Goal: Transaction & Acquisition: Book appointment/travel/reservation

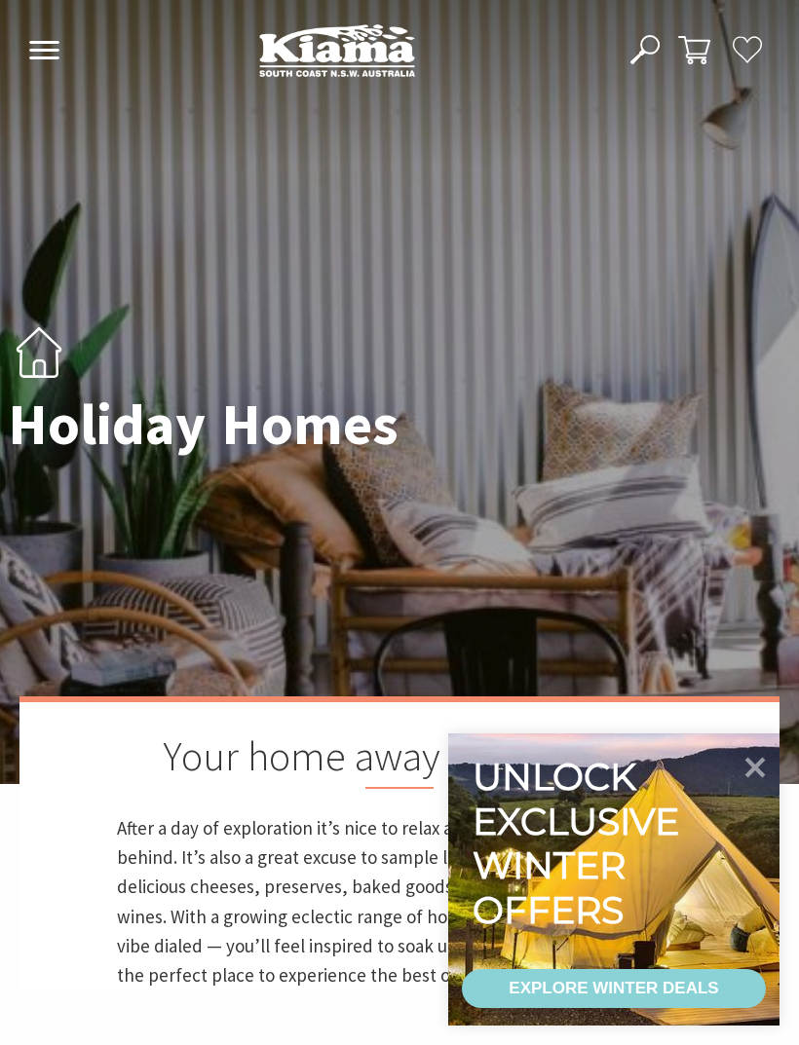
click at [45, 47] on icon at bounding box center [44, 50] width 32 height 19
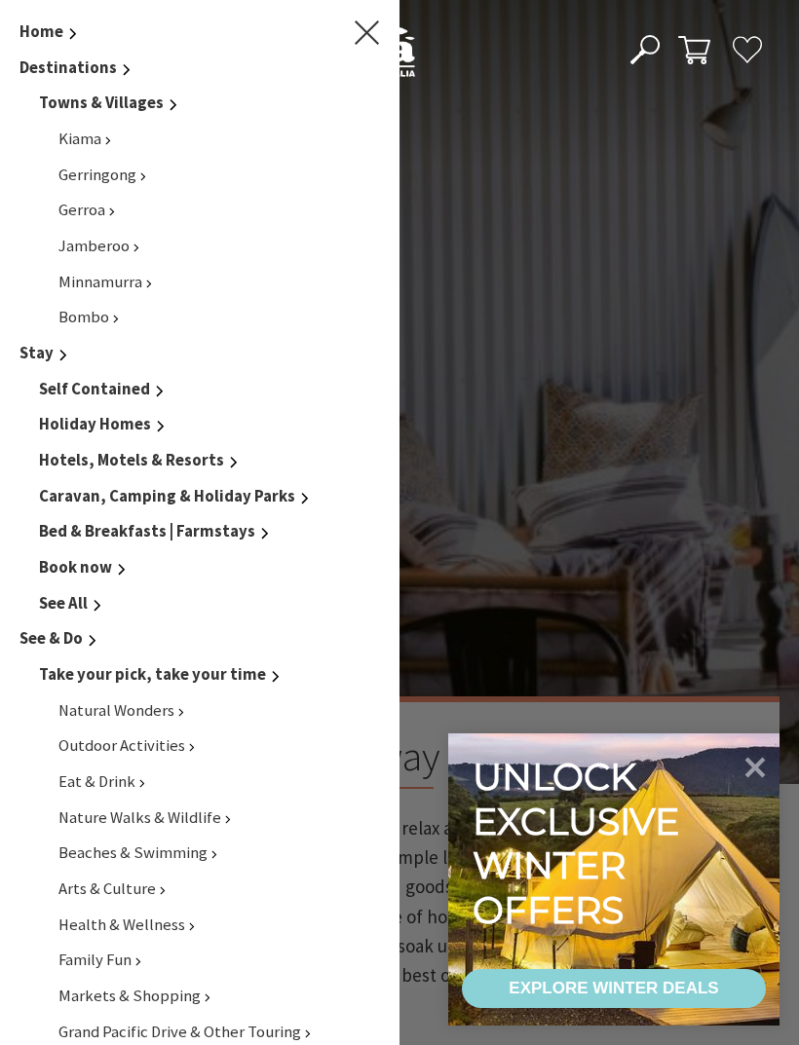
click at [87, 142] on span "Kiama" at bounding box center [79, 139] width 43 height 20
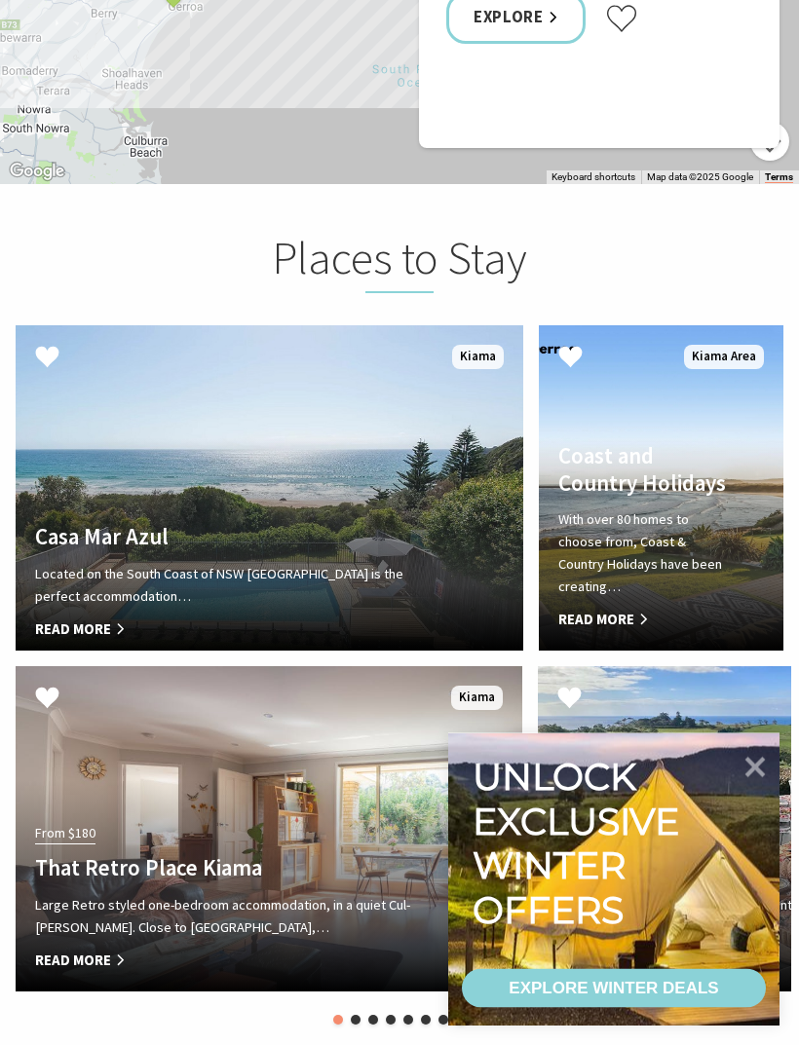
scroll to position [4634, 0]
click at [742, 788] on icon at bounding box center [754, 767] width 41 height 41
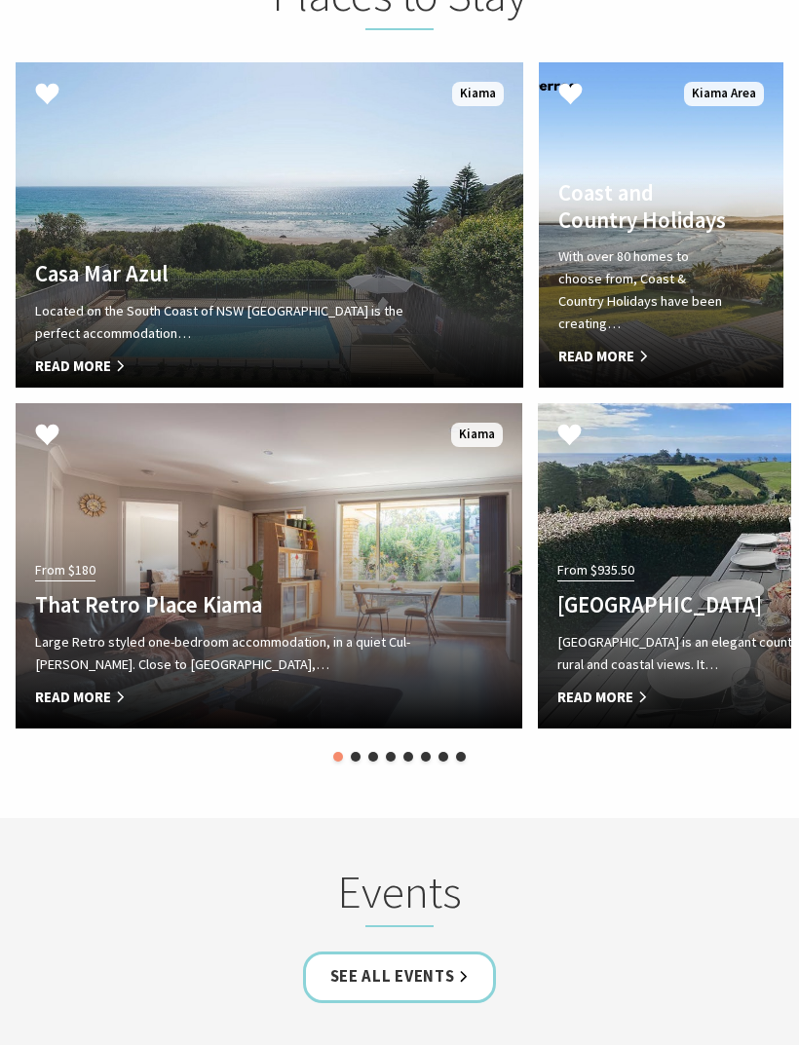
scroll to position [4897, 0]
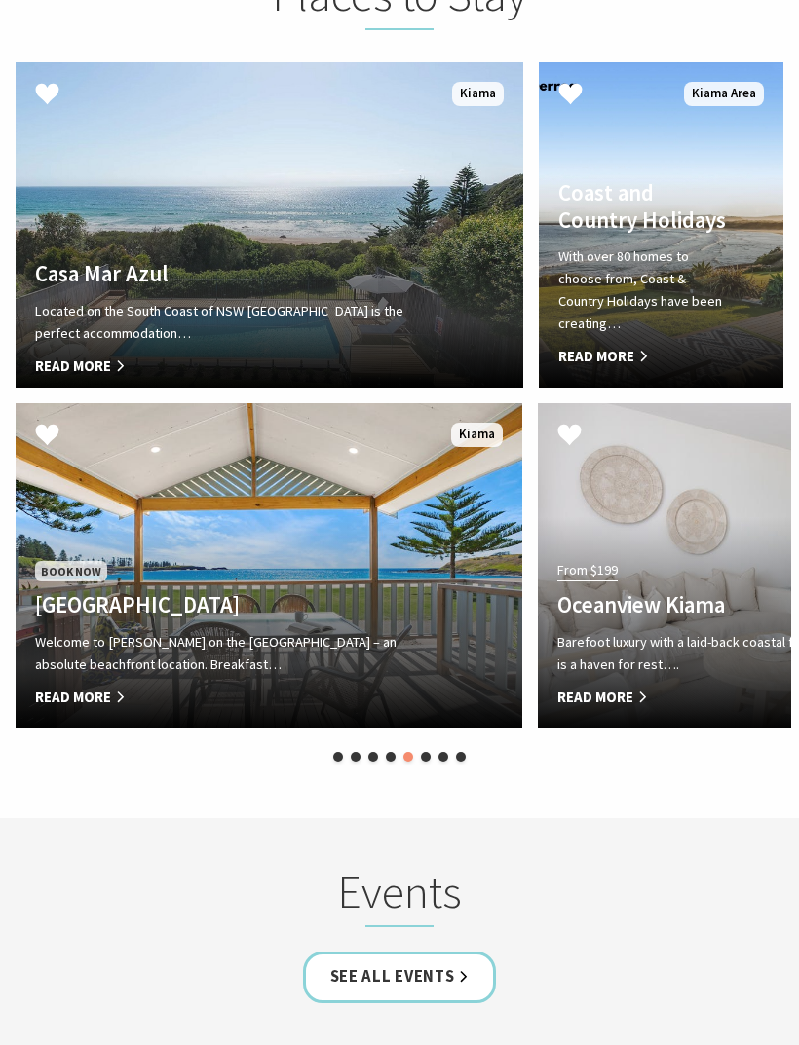
click at [403, 558] on div "Book Now Kendalls Beach Holiday Park Welcome to Kendalls on the Beach Holiday P…" at bounding box center [231, 633] width 431 height 151
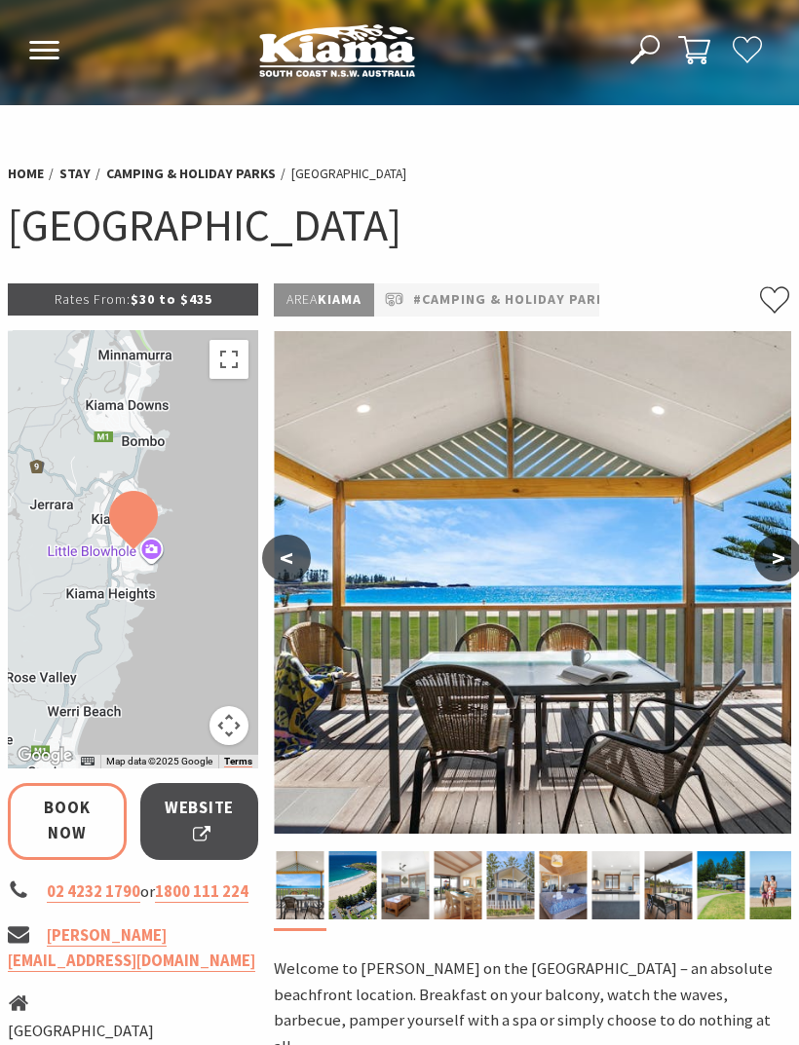
select select "3"
select select "2"
click at [773, 556] on button ">" at bounding box center [778, 558] width 49 height 47
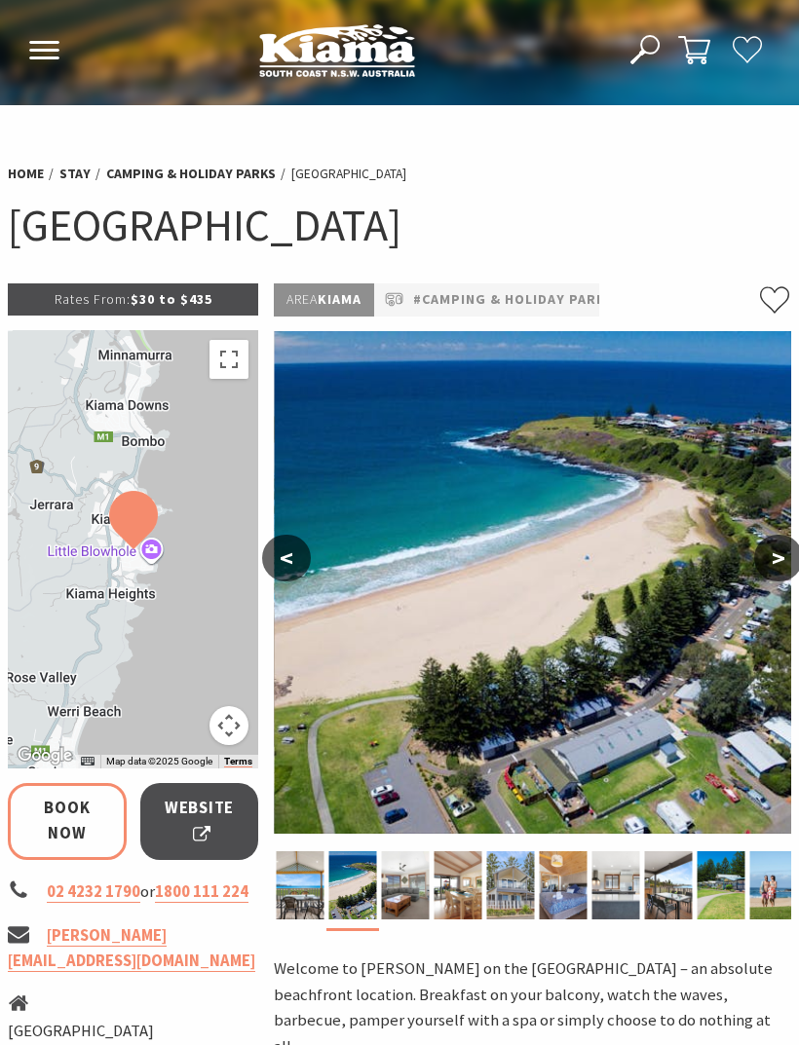
click at [779, 556] on button ">" at bounding box center [778, 558] width 49 height 47
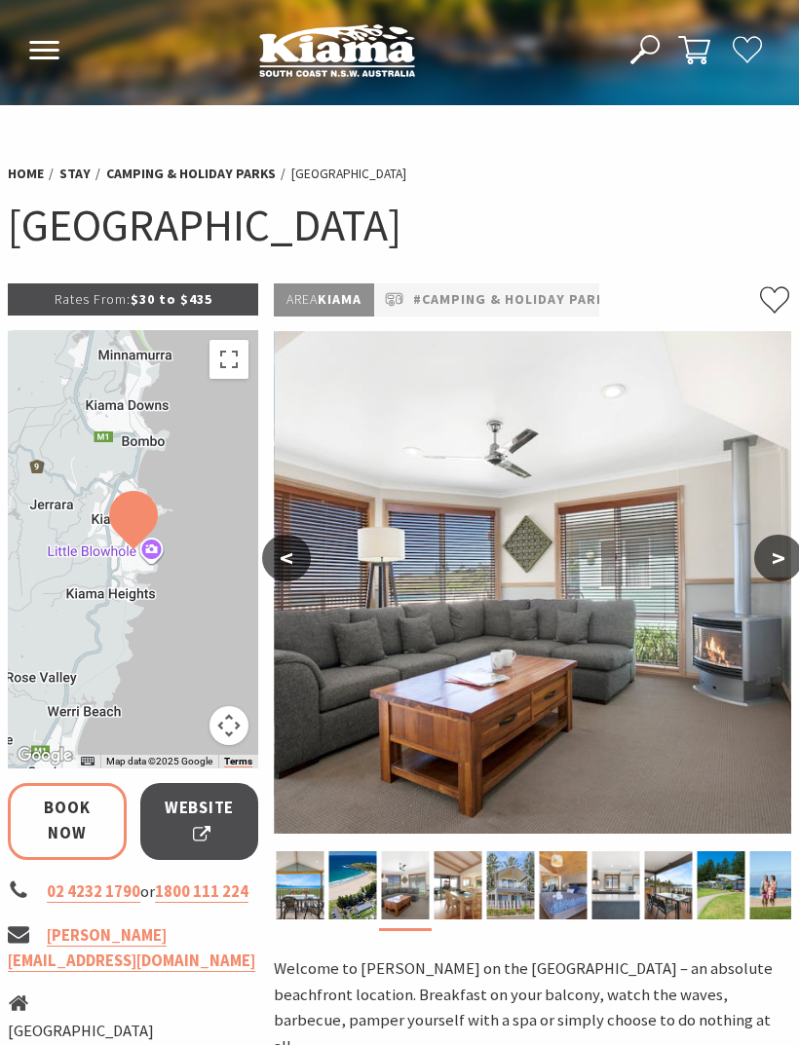
click at [773, 564] on button ">" at bounding box center [778, 558] width 49 height 47
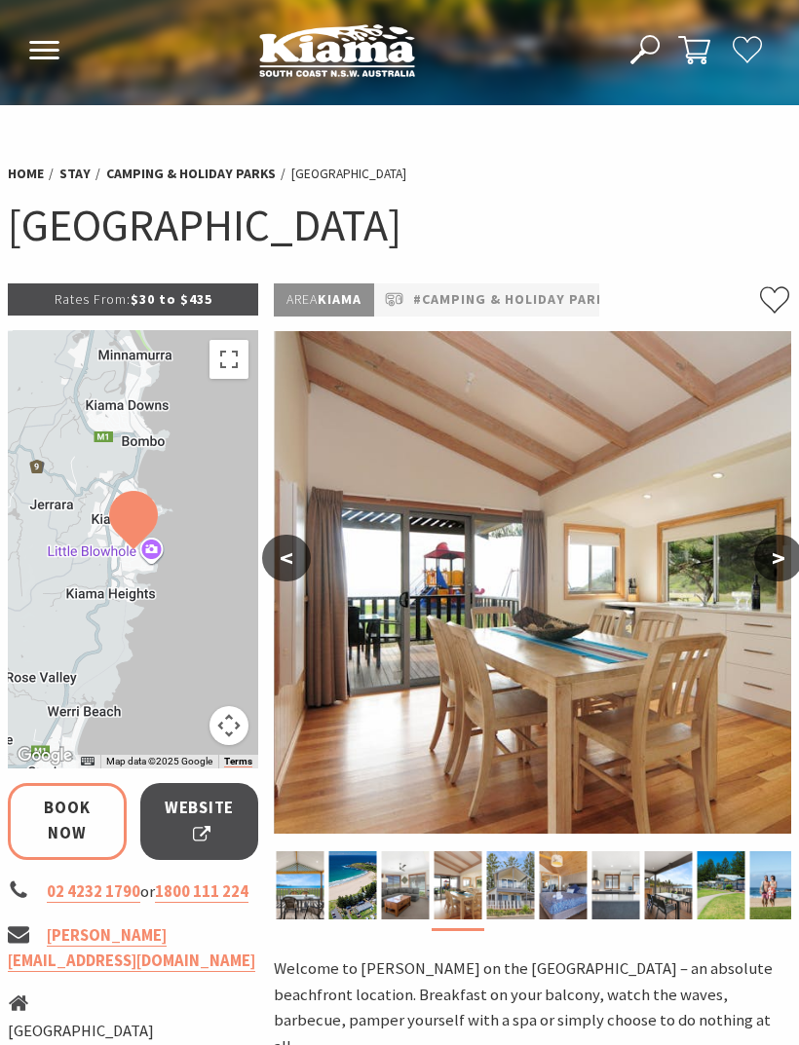
click at [768, 565] on button ">" at bounding box center [778, 558] width 49 height 47
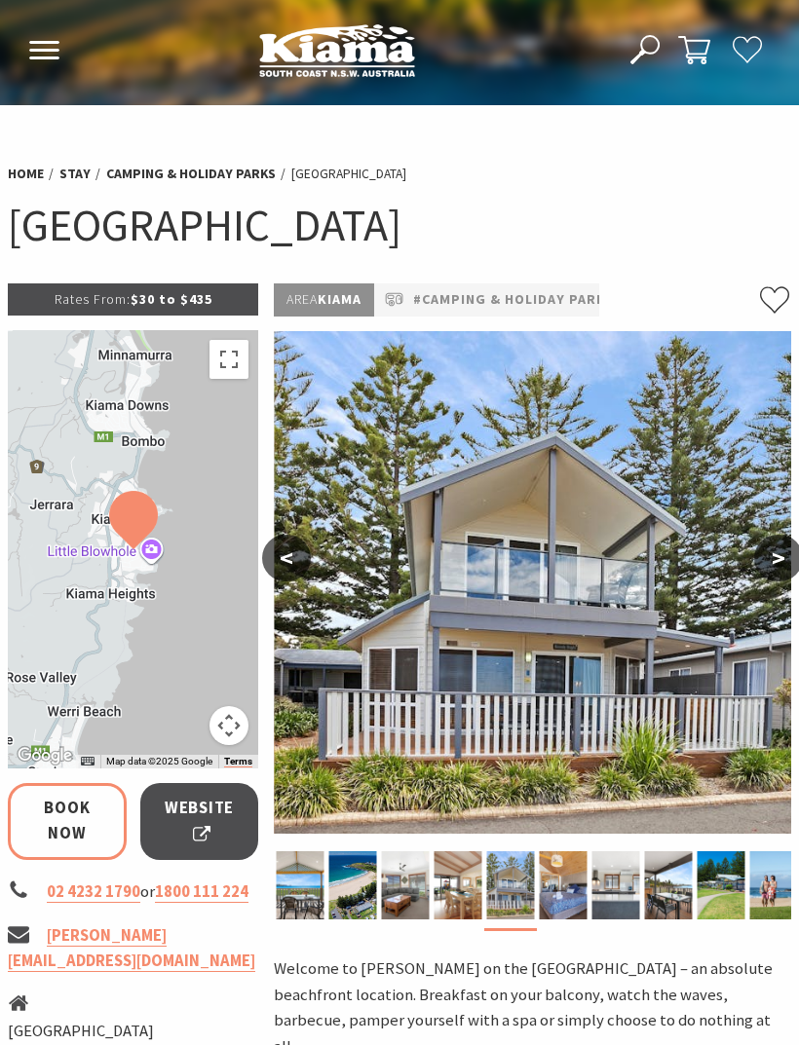
click at [775, 561] on button ">" at bounding box center [778, 558] width 49 height 47
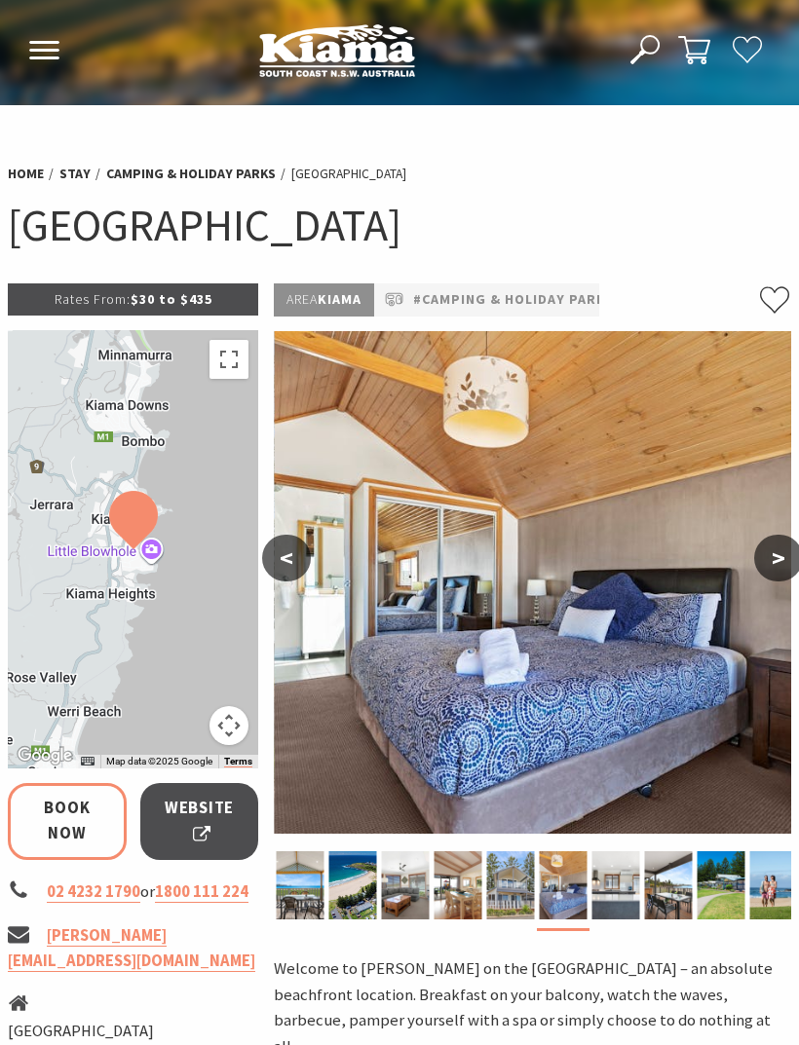
click at [769, 575] on button ">" at bounding box center [778, 558] width 49 height 47
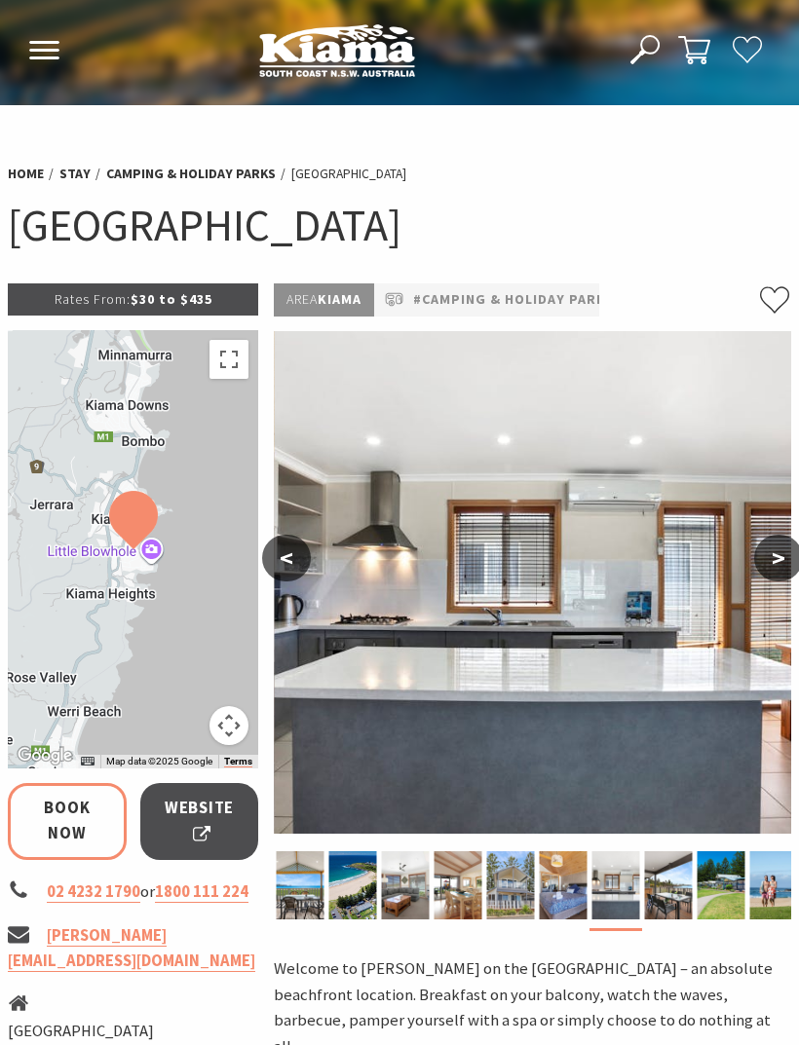
click at [769, 575] on button ">" at bounding box center [778, 558] width 49 height 47
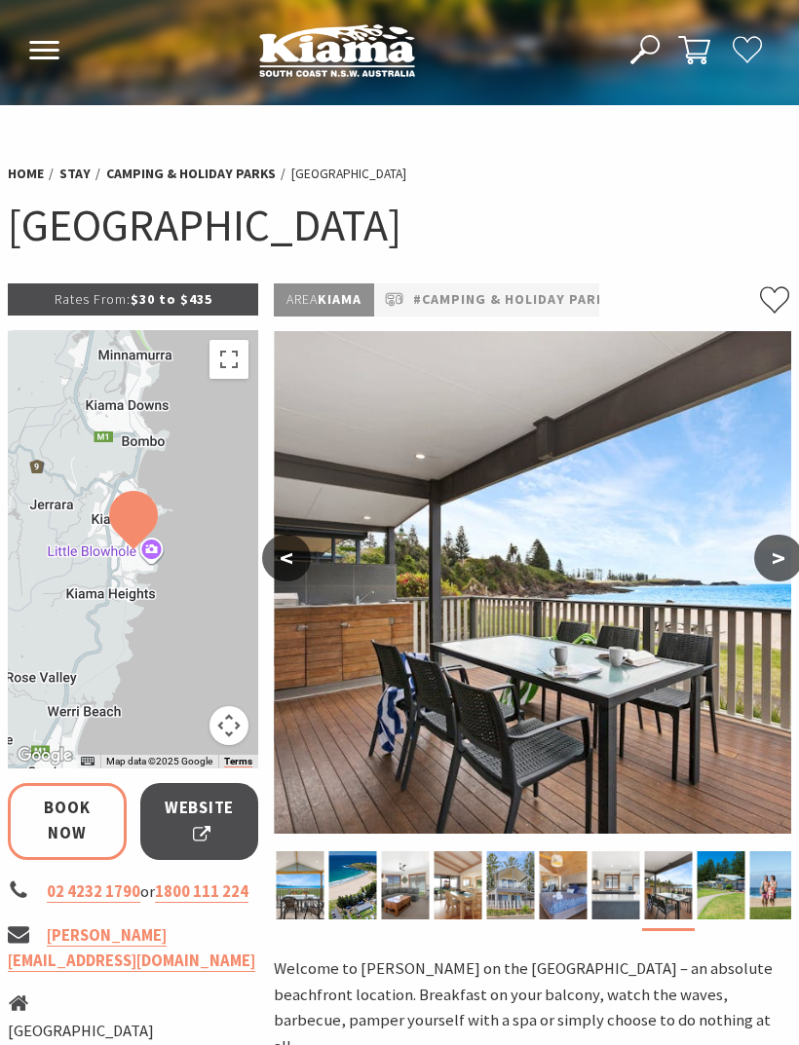
click at [770, 576] on button ">" at bounding box center [778, 558] width 49 height 47
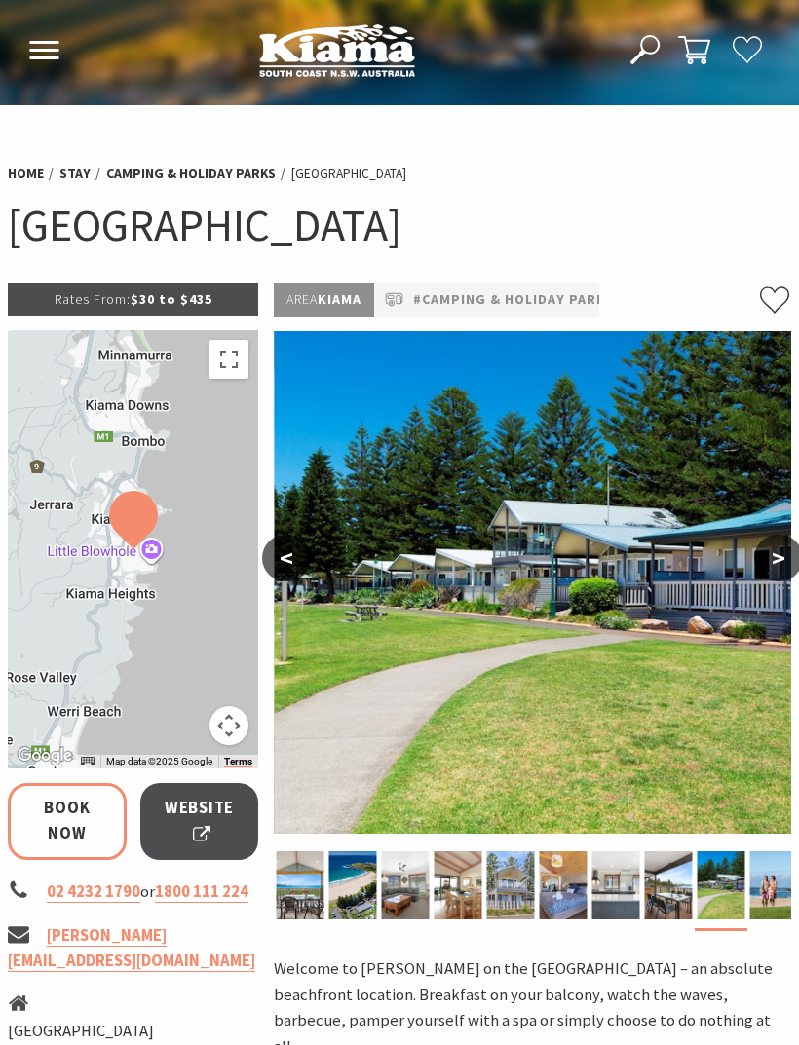
click at [772, 570] on button ">" at bounding box center [778, 558] width 49 height 47
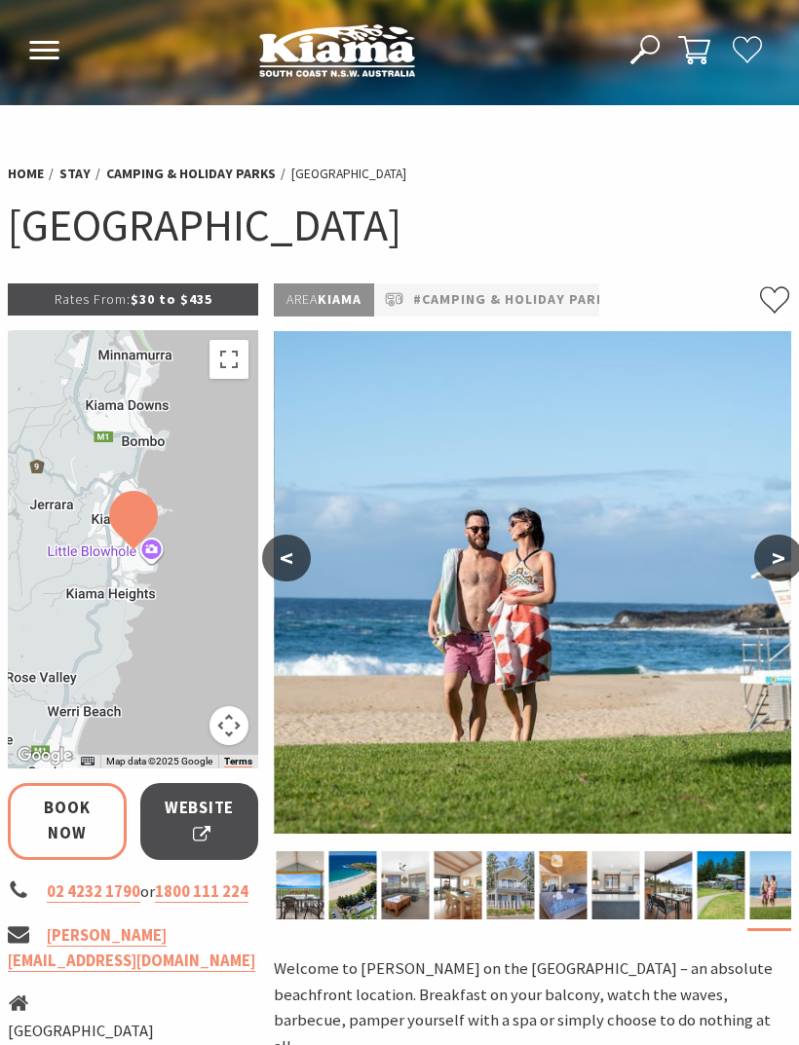
click at [768, 582] on img at bounding box center [532, 582] width 517 height 503
click at [766, 577] on button ">" at bounding box center [778, 558] width 49 height 47
click at [762, 563] on button ">" at bounding box center [778, 558] width 49 height 47
click at [775, 561] on button ">" at bounding box center [778, 558] width 49 height 47
click at [786, 556] on button ">" at bounding box center [778, 558] width 49 height 47
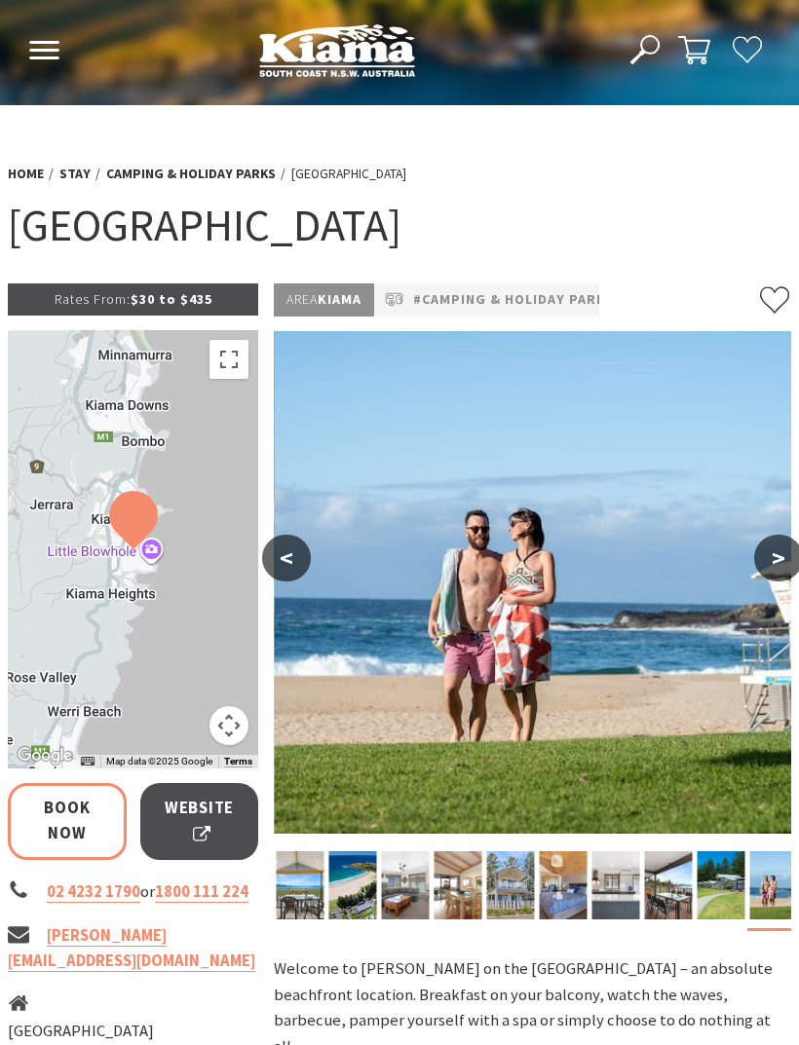
click at [76, 824] on link "Book Now" at bounding box center [67, 821] width 119 height 77
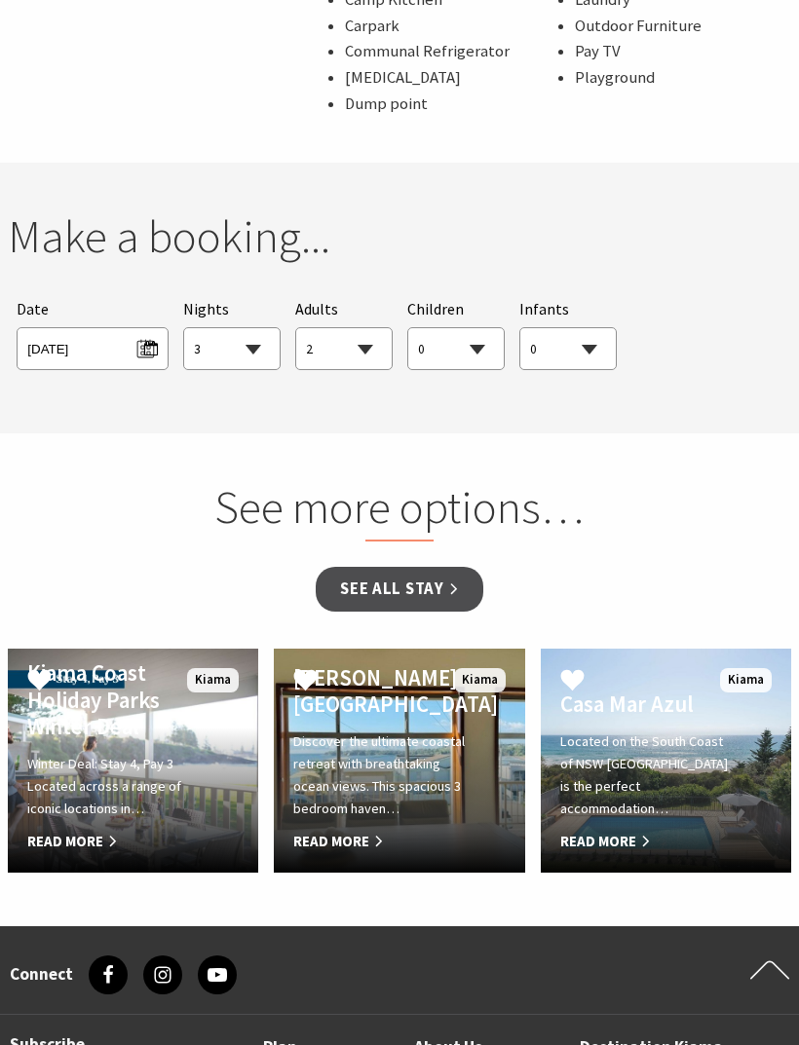
scroll to position [1802, 0]
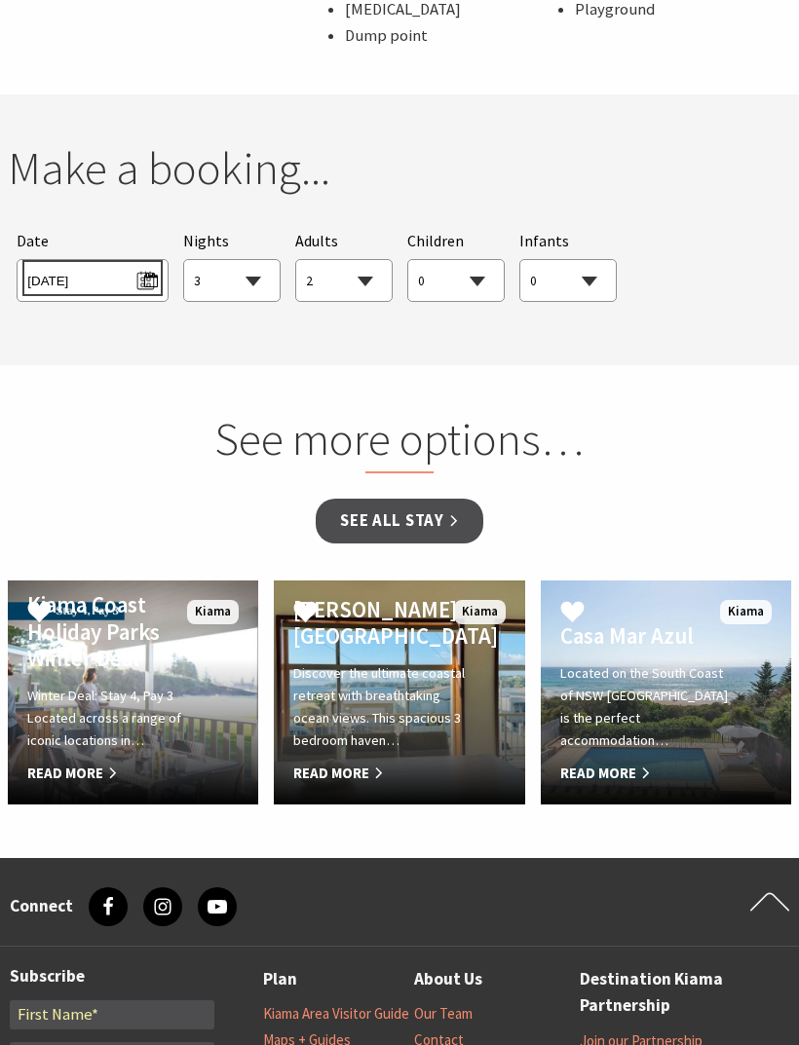
click at [102, 265] on span "Sun 17/08/2025" at bounding box center [92, 278] width 130 height 26
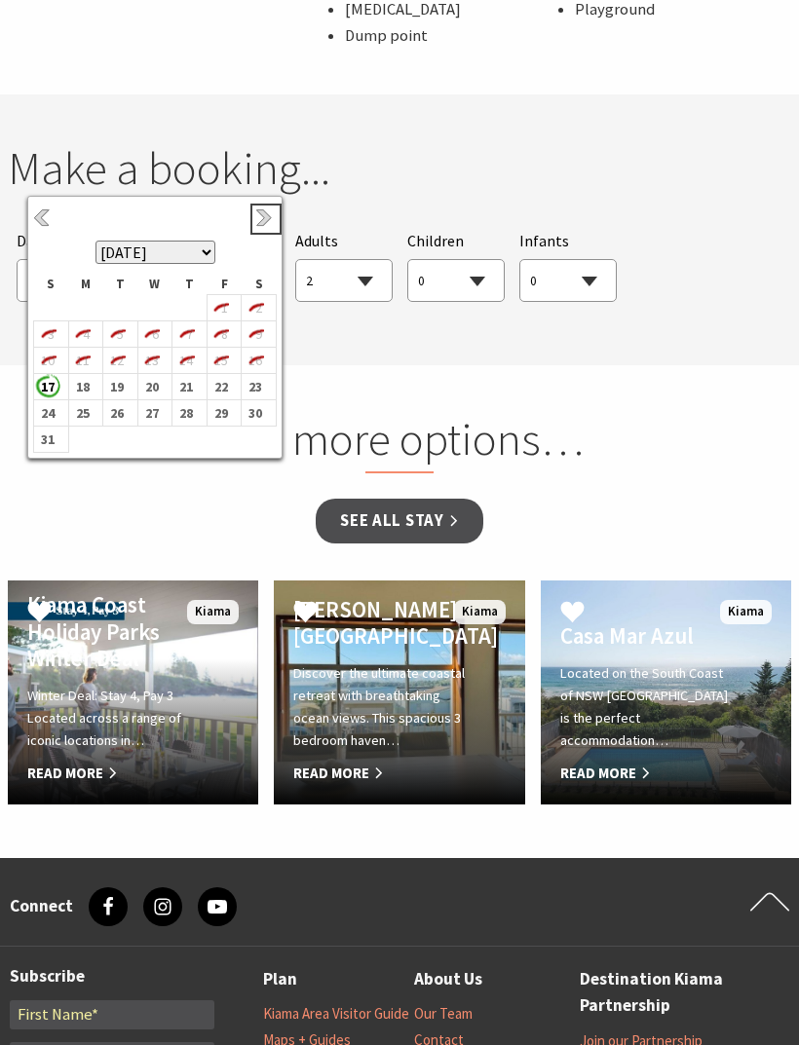
click at [274, 218] on link "Next" at bounding box center [265, 218] width 21 height 21
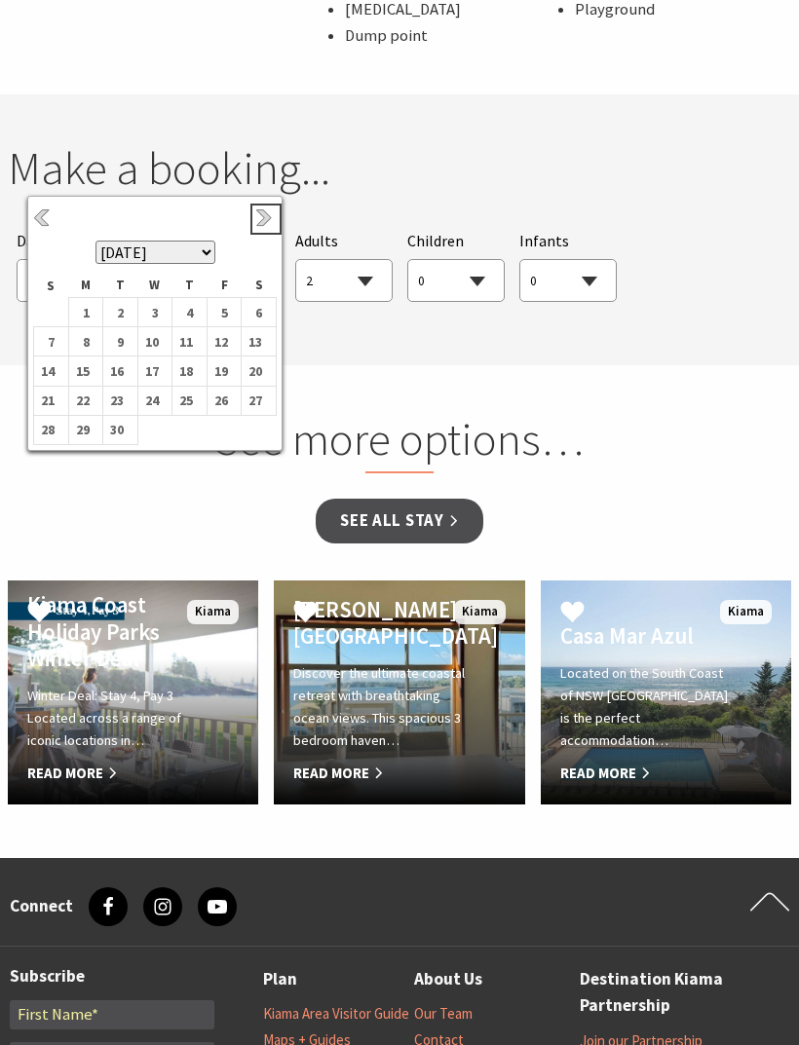
click at [271, 224] on link "Next" at bounding box center [265, 218] width 21 height 21
click at [221, 311] on b "3" at bounding box center [219, 312] width 25 height 25
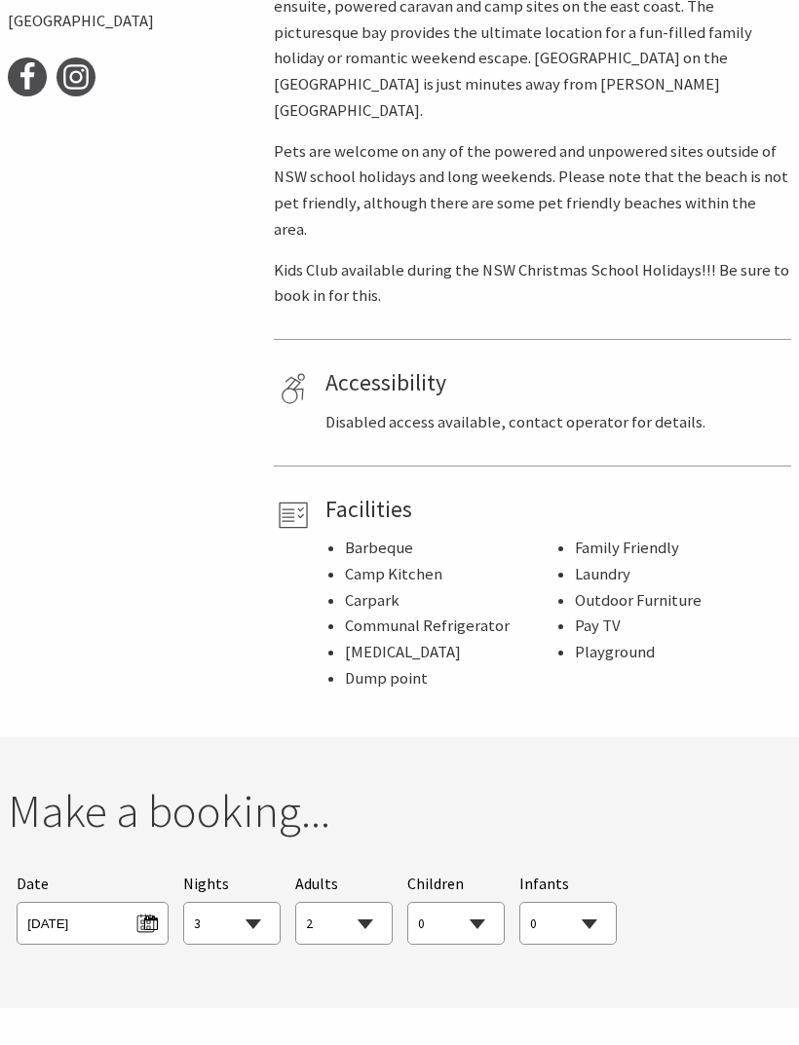
scroll to position [1195, 0]
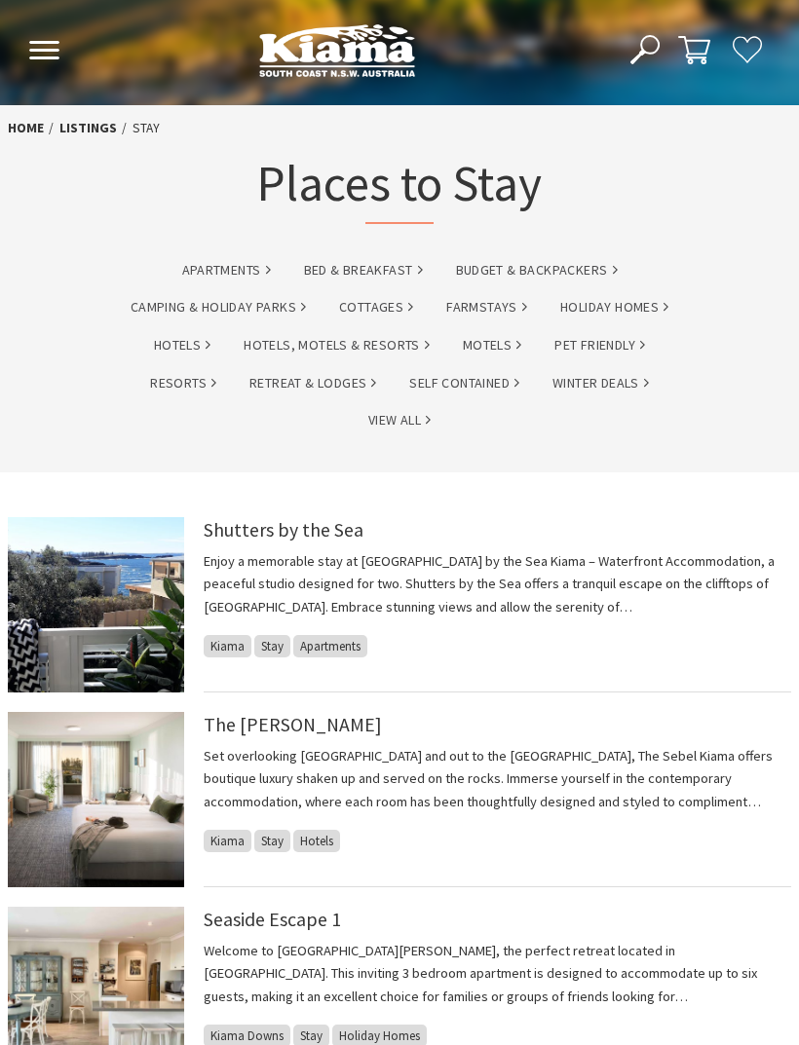
click at [100, 614] on img at bounding box center [96, 604] width 176 height 175
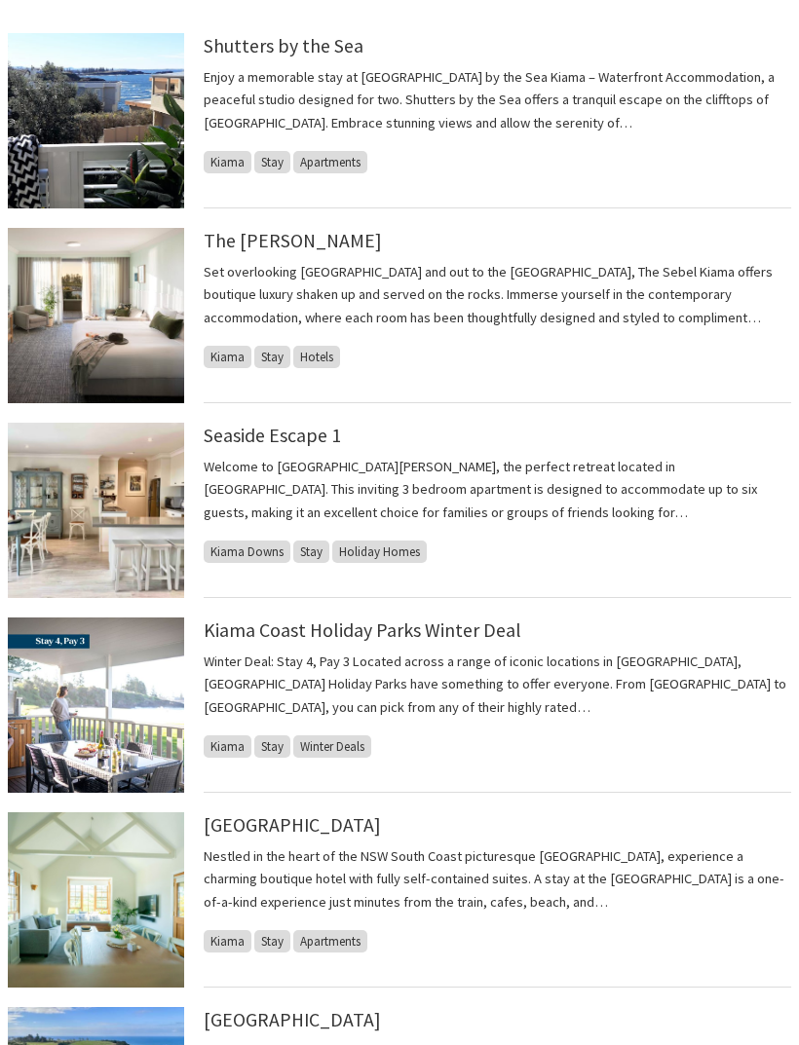
scroll to position [484, 0]
click at [470, 637] on link "Kiama Coast Holiday Parks Winter Deal" at bounding box center [363, 629] width 318 height 23
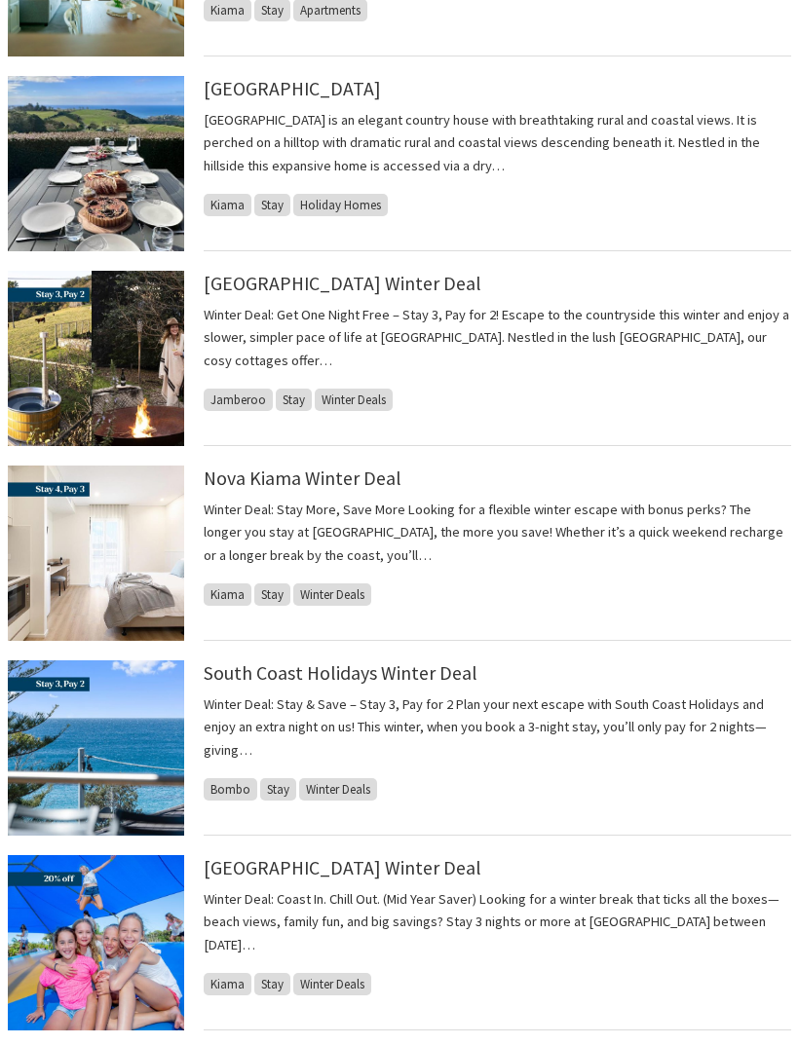
scroll to position [1415, 0]
click at [85, 745] on img at bounding box center [96, 747] width 176 height 175
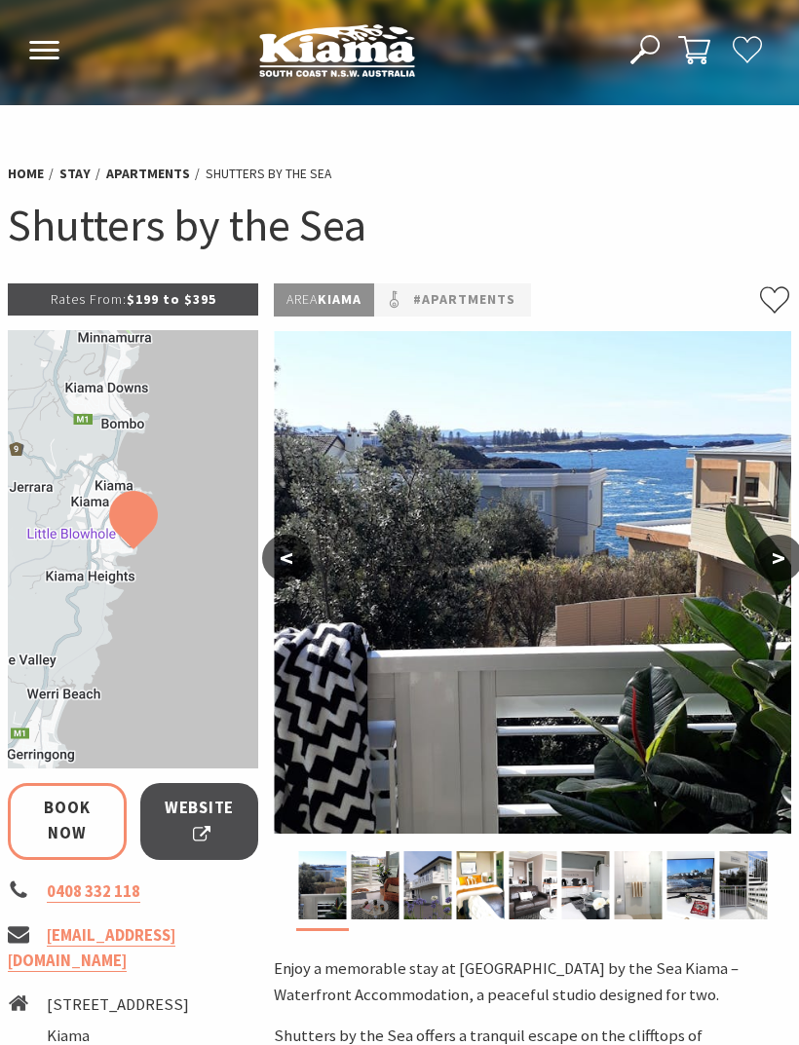
select select "3"
select select "2"
click at [761, 567] on button ">" at bounding box center [778, 558] width 49 height 47
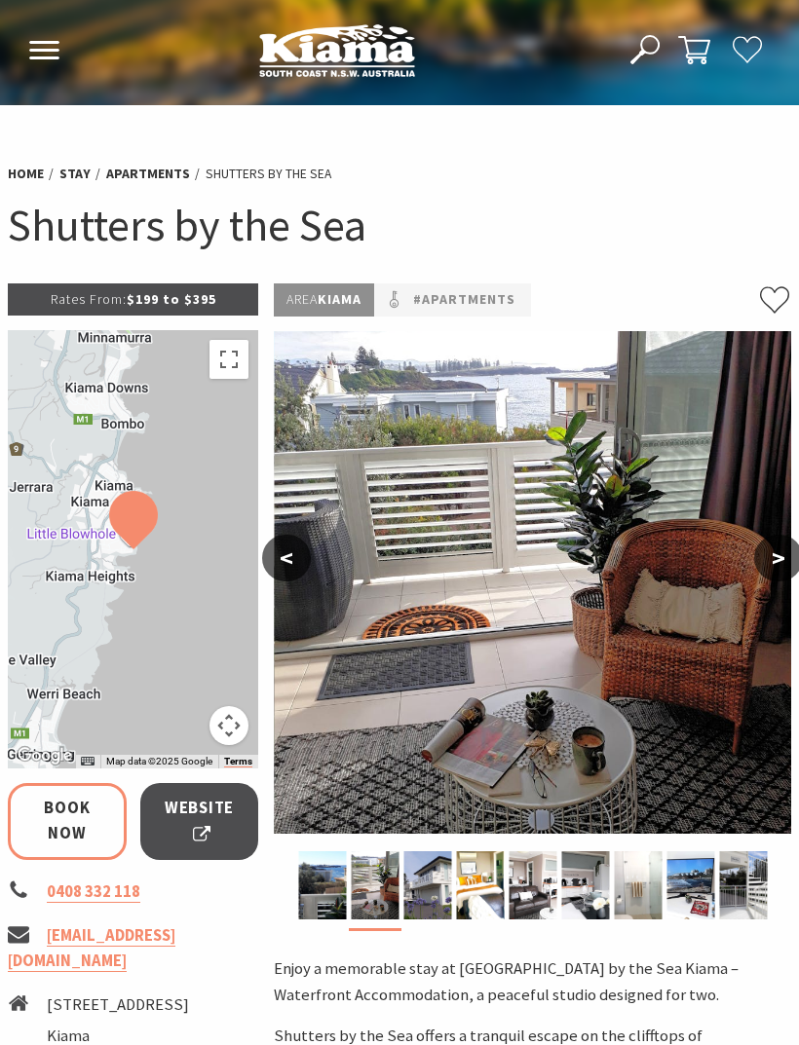
click at [772, 561] on button ">" at bounding box center [778, 558] width 49 height 47
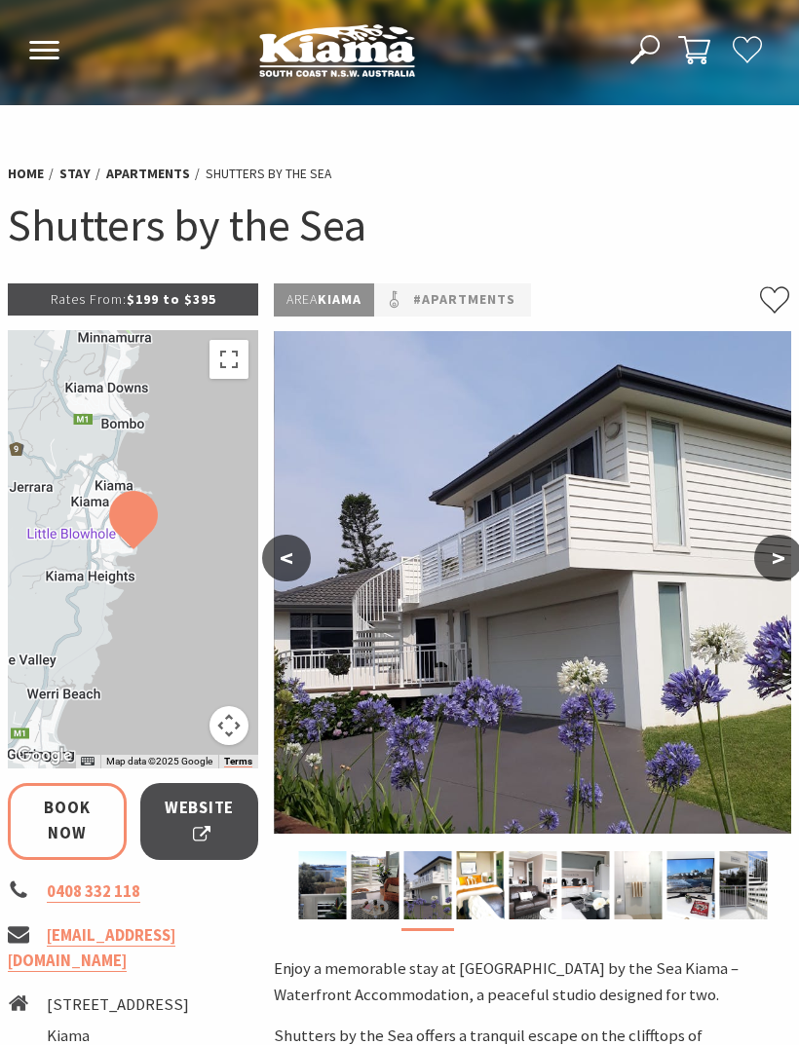
click at [773, 568] on button ">" at bounding box center [778, 558] width 49 height 47
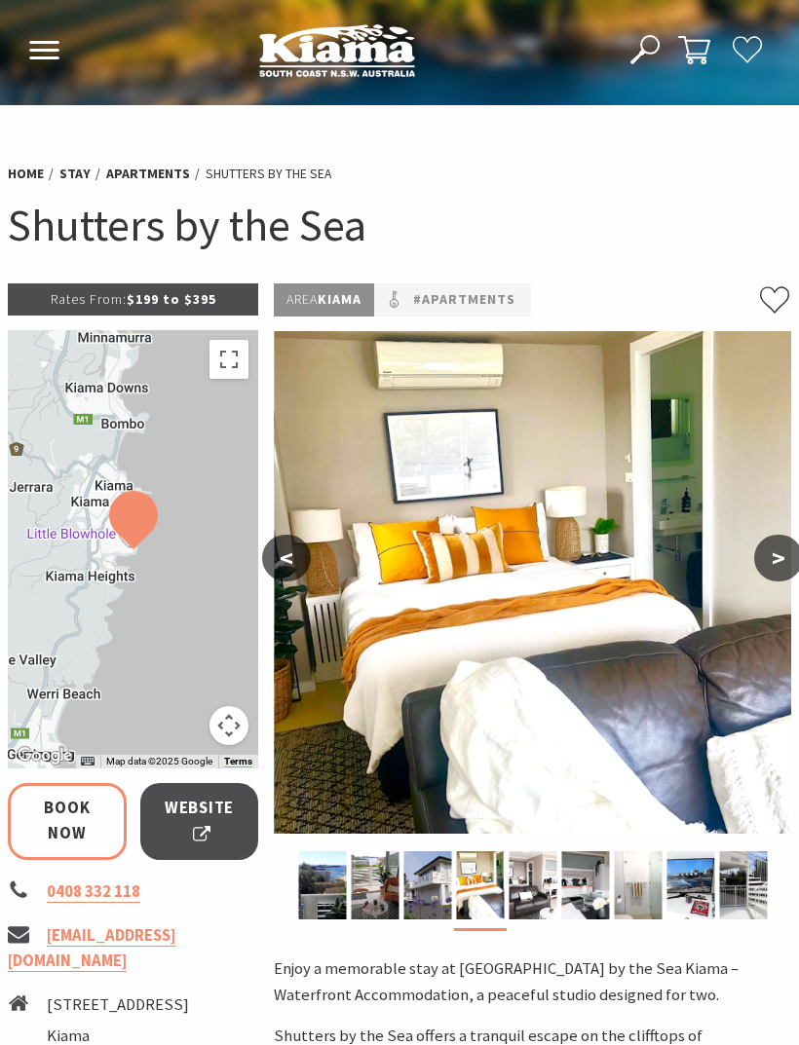
click at [770, 569] on button ">" at bounding box center [778, 558] width 49 height 47
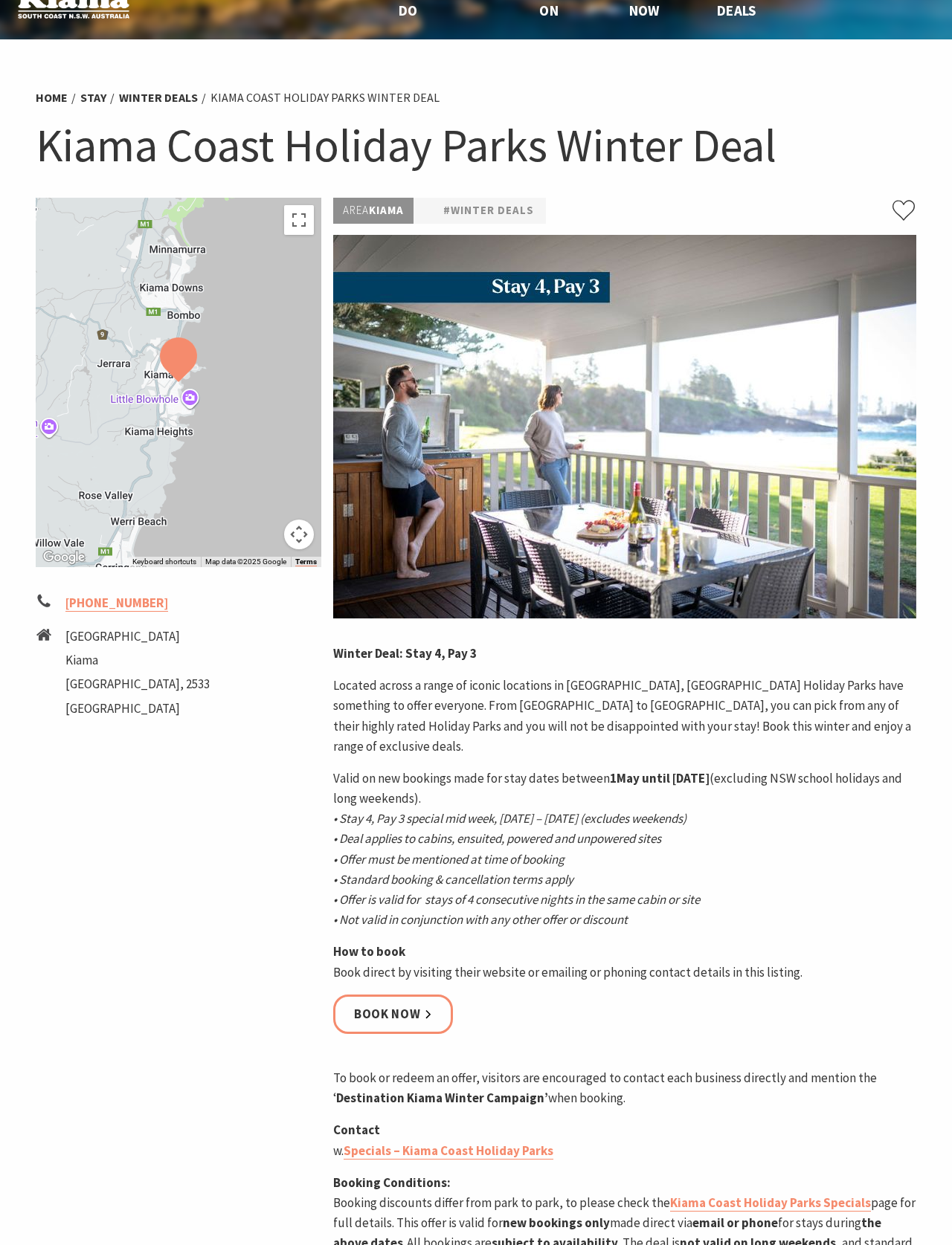
scroll to position [38, 0]
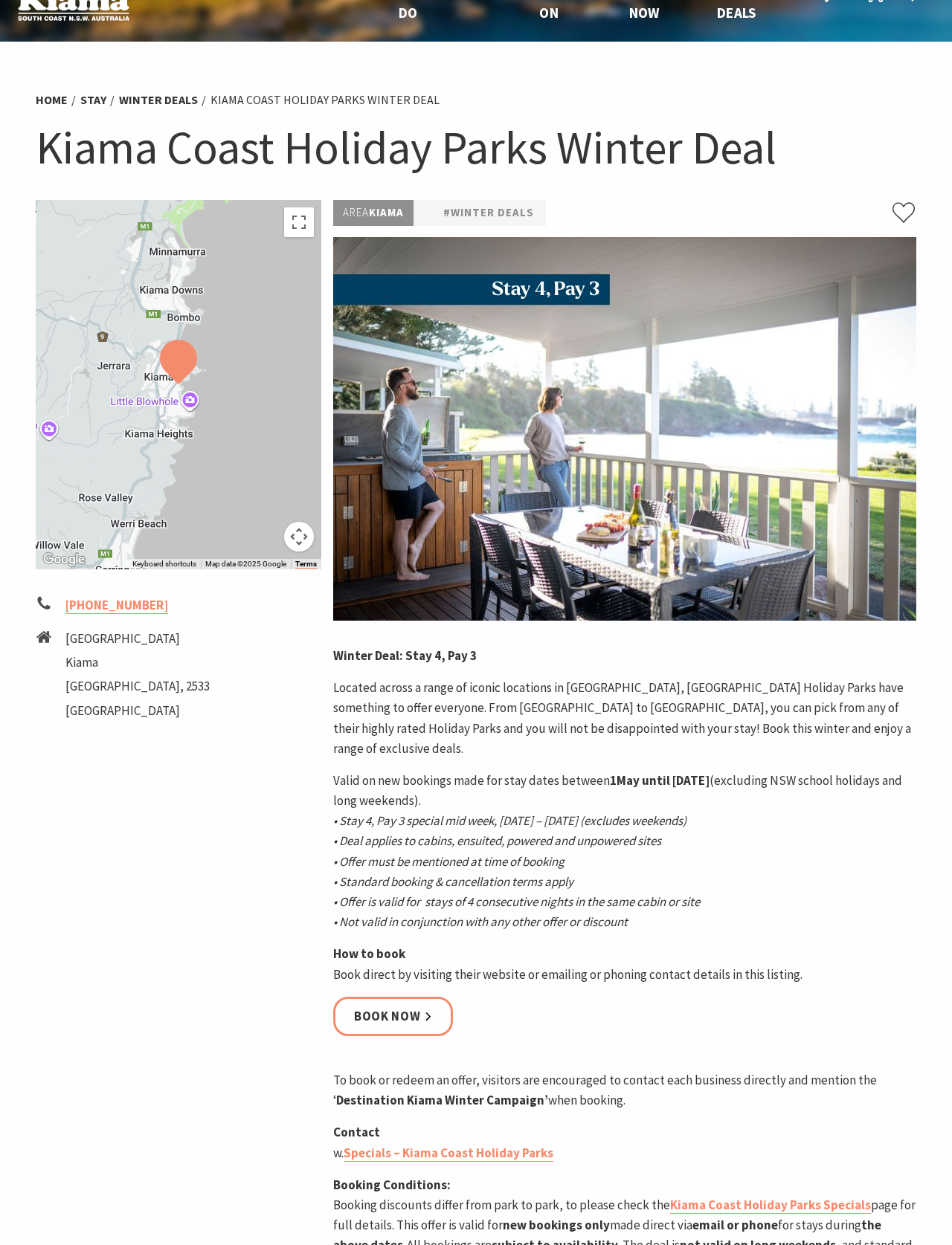
click at [802, 518] on img at bounding box center [624, 430] width 583 height 384
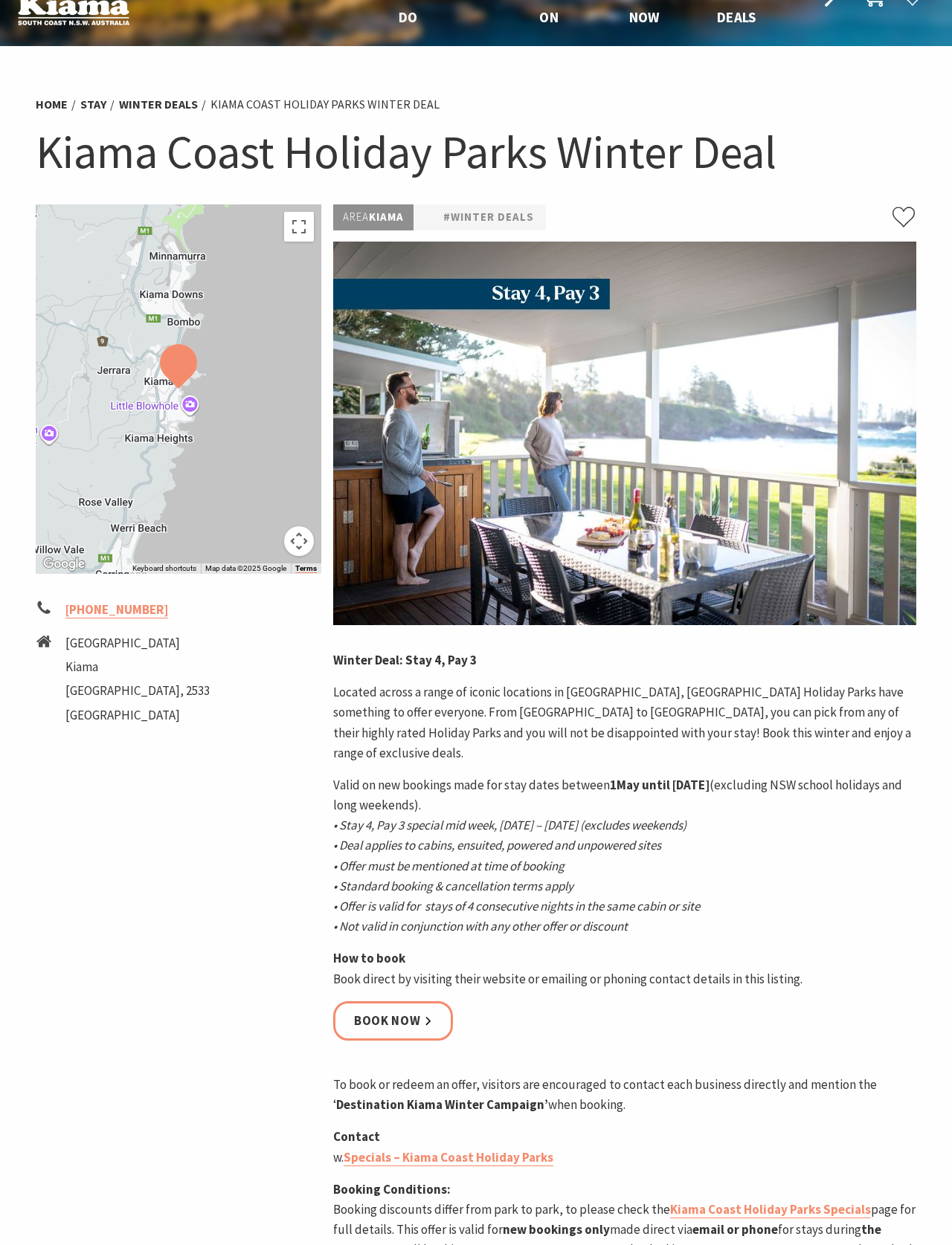
scroll to position [0, 0]
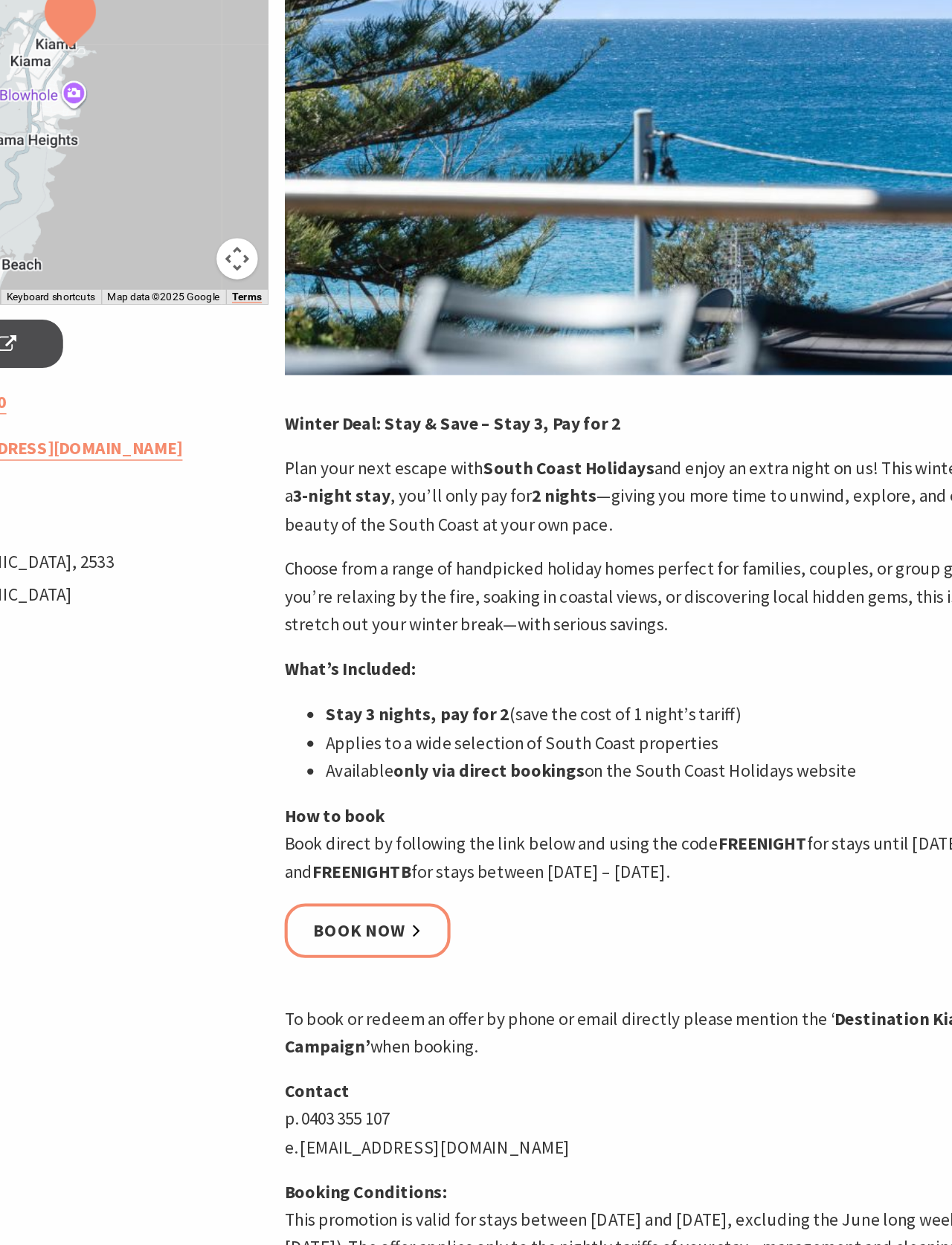
scroll to position [115, 0]
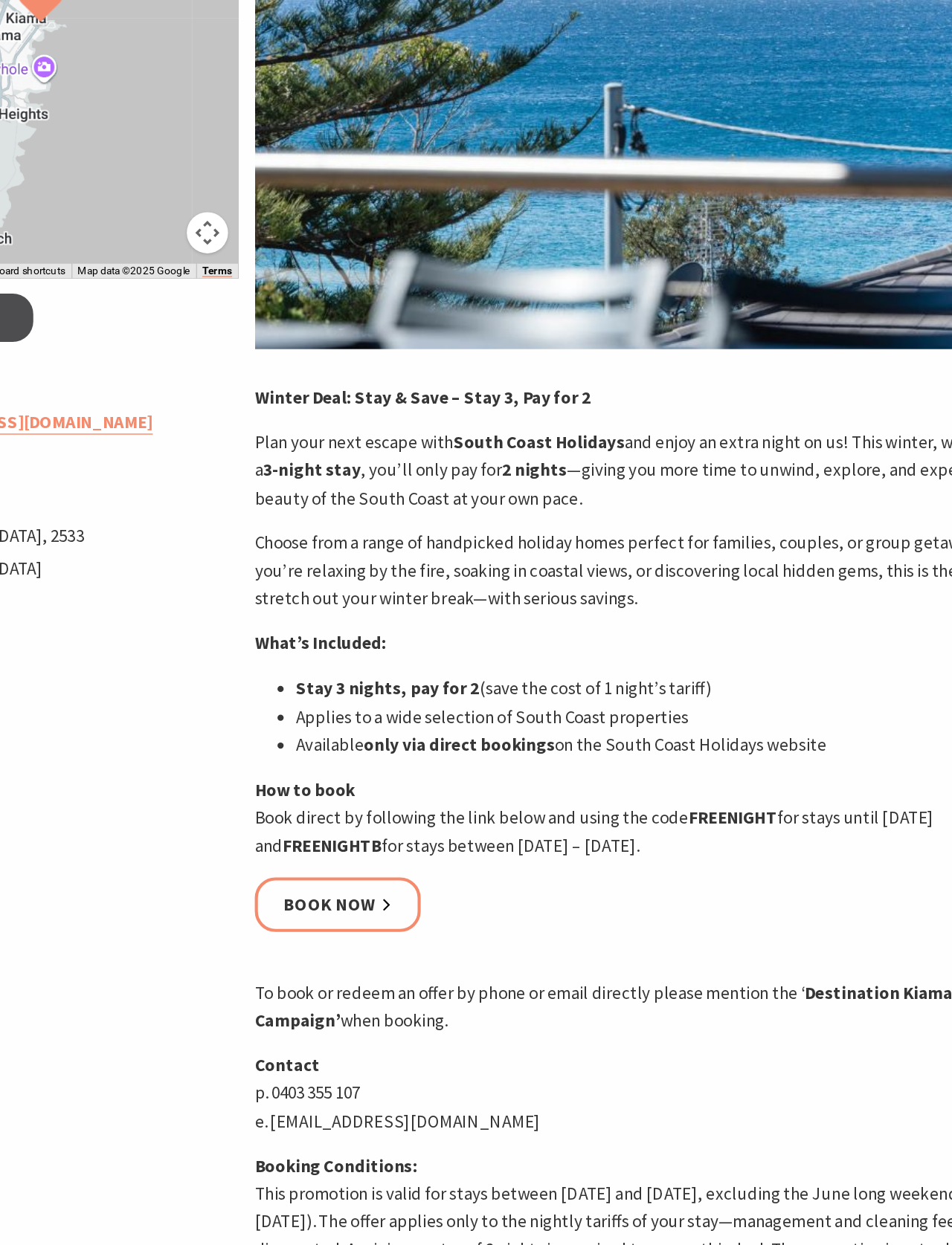
click at [333, 927] on link "Book now" at bounding box center [392, 947] width 120 height 40
